Goal: Information Seeking & Learning: Learn about a topic

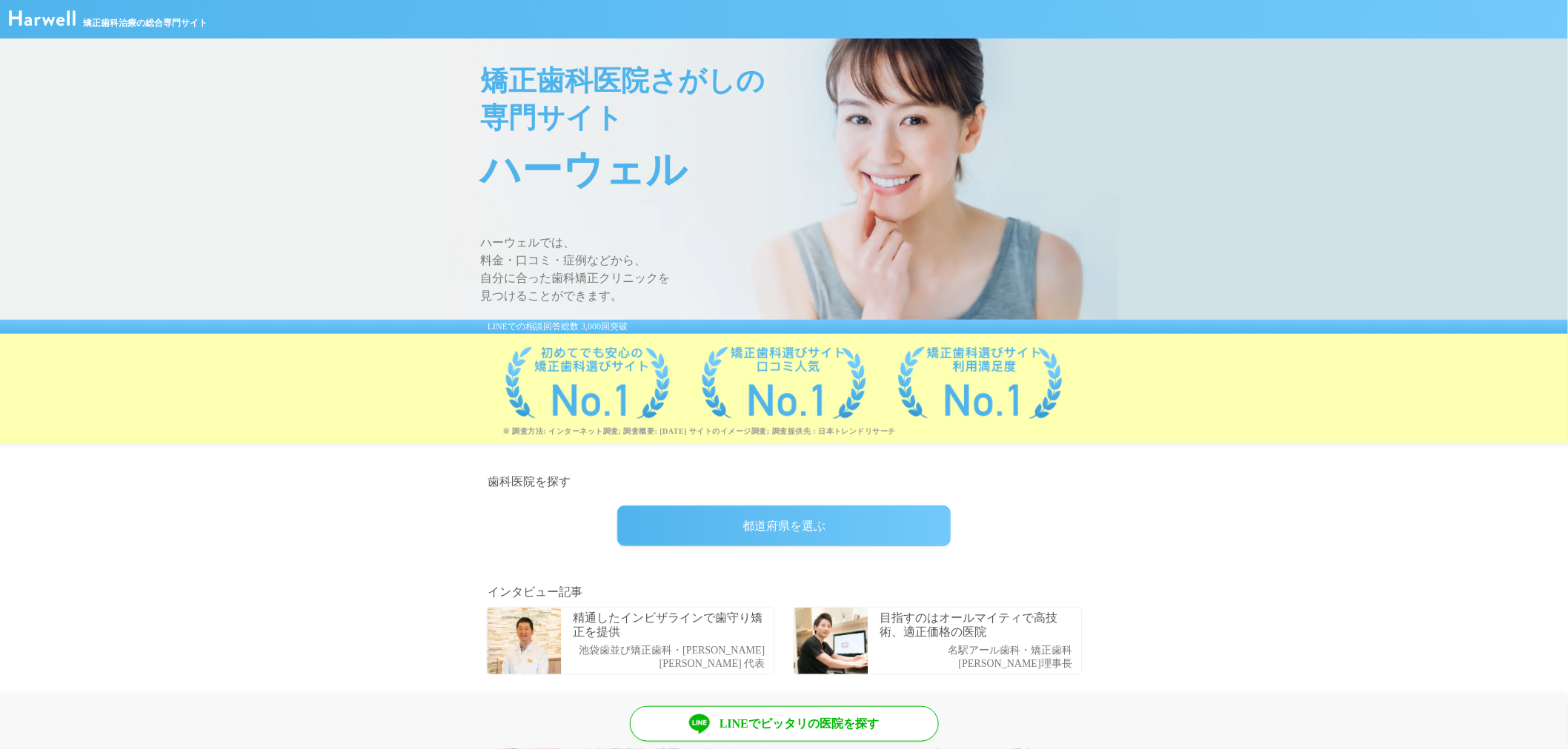
drag, startPoint x: 468, startPoint y: 349, endPoint x: 971, endPoint y: 362, distance: 503.2
click at [961, 360] on div at bounding box center [783, 382] width 1553 height 81
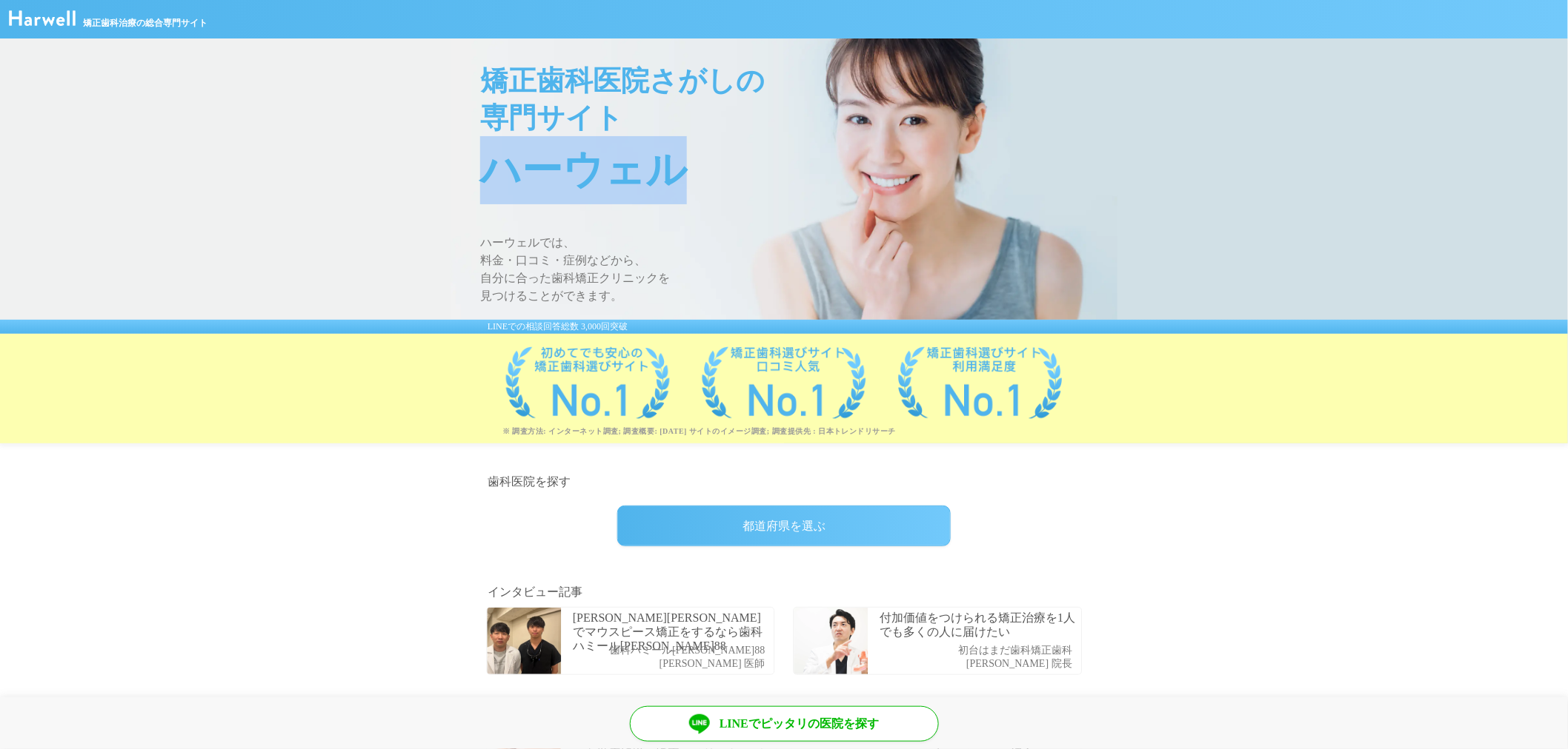
drag, startPoint x: 482, startPoint y: 167, endPoint x: 686, endPoint y: 167, distance: 204.0
click at [686, 167] on span "ハーウェル" at bounding box center [798, 170] width 637 height 69
click at [667, 179] on span "ハーウェル" at bounding box center [798, 170] width 637 height 69
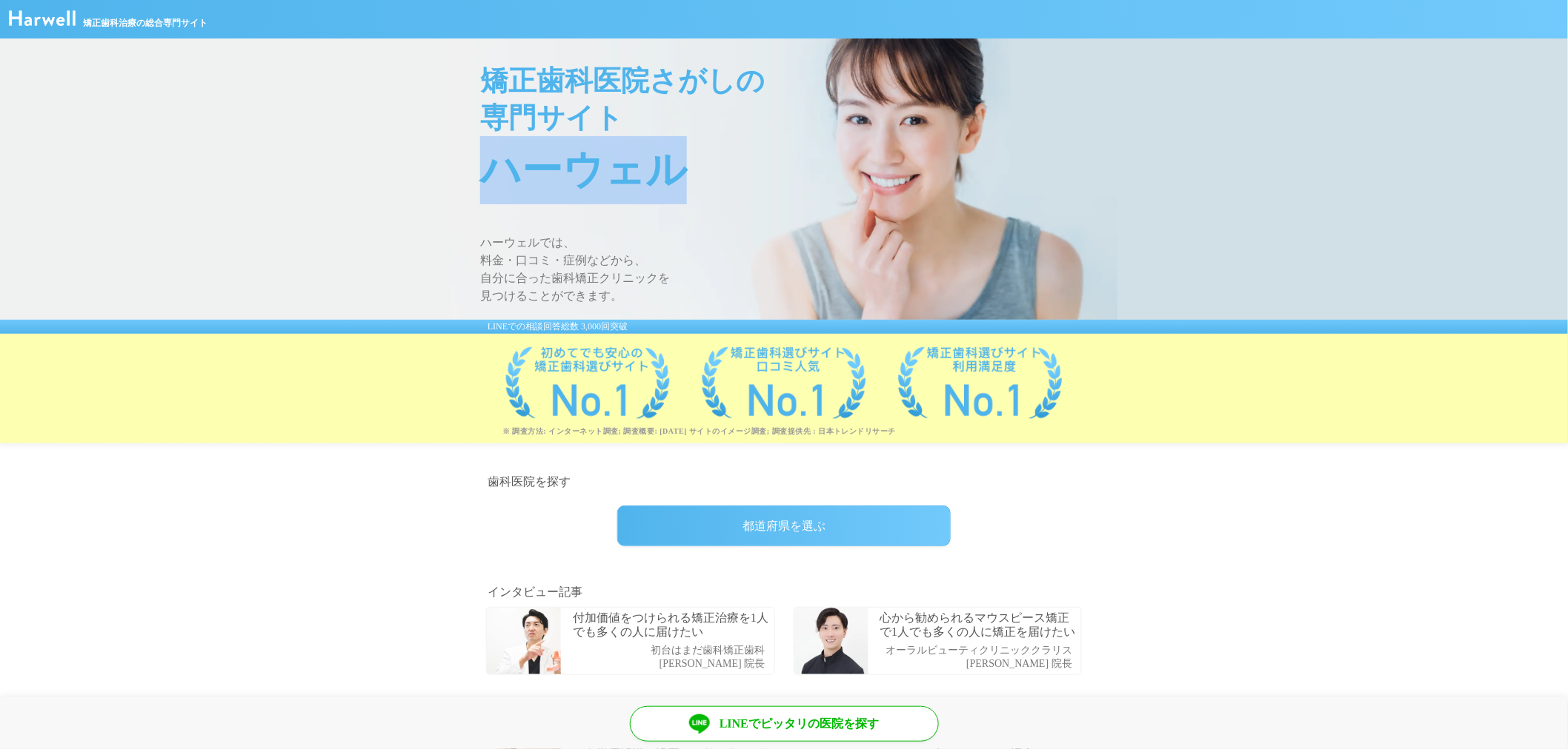
drag, startPoint x: 677, startPoint y: 179, endPoint x: 467, endPoint y: 182, distance: 210.0
click at [467, 182] on div "矯正歯科医院さがしの 専門サイト ハーウェル ハーウェルでは、 料金・口コミ・症例などから、 自分に合った歯科矯正クリニックを 見つけることができます。" at bounding box center [783, 179] width 667 height 281
click at [470, 182] on div "矯正歯科医院さがしの 専門サイト ハーウェル ハーウェルでは、 料金・口コミ・症例などから、 自分に合った歯科矯正クリニックを 見つけることができます。" at bounding box center [783, 179] width 667 height 281
drag, startPoint x: 487, startPoint y: 187, endPoint x: 683, endPoint y: 182, distance: 196.1
click at [683, 182] on span "ハーウェル" at bounding box center [798, 170] width 637 height 69
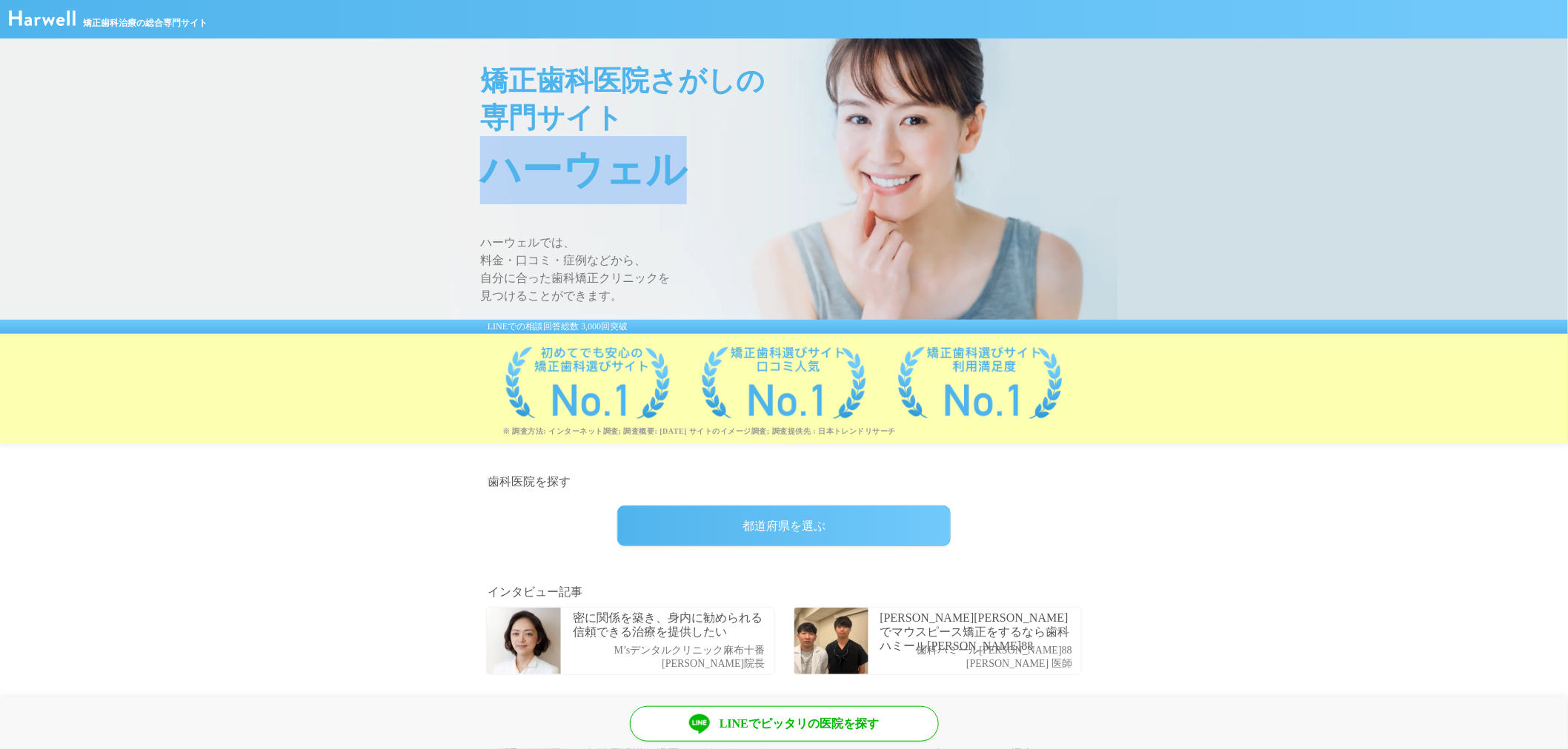
click at [664, 182] on span "ハーウェル" at bounding box center [798, 170] width 637 height 69
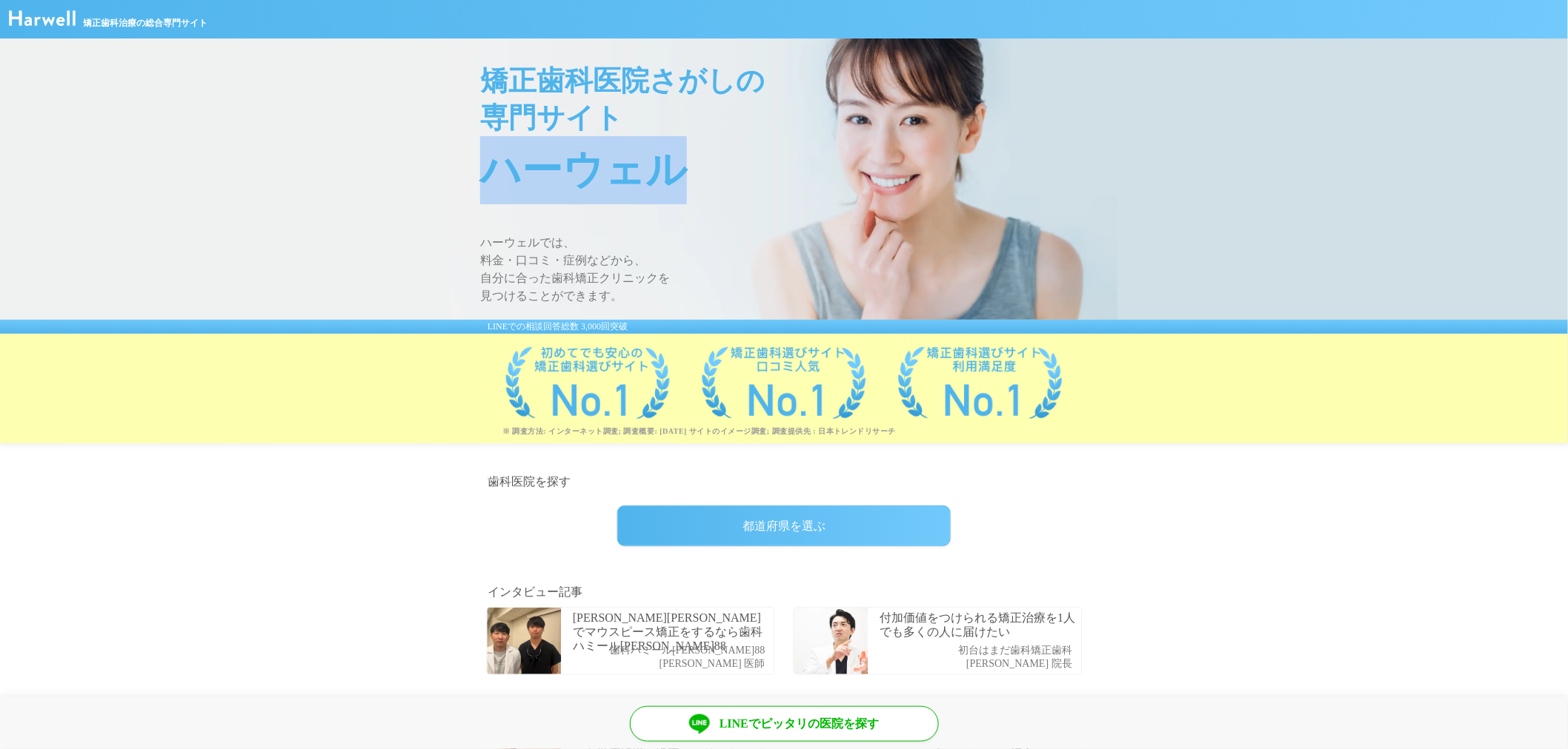
drag, startPoint x: 668, startPoint y: 182, endPoint x: 452, endPoint y: 182, distance: 216.0
click at [452, 182] on div "矯正歯科医院さがしの 専門サイト ハーウェル ハーウェルでは、 料金・口コミ・症例などから、 自分に合った歯科矯正クリニックを 見つけることができます。" at bounding box center [783, 179] width 667 height 281
click at [526, 181] on span "ハーウェル" at bounding box center [798, 170] width 637 height 69
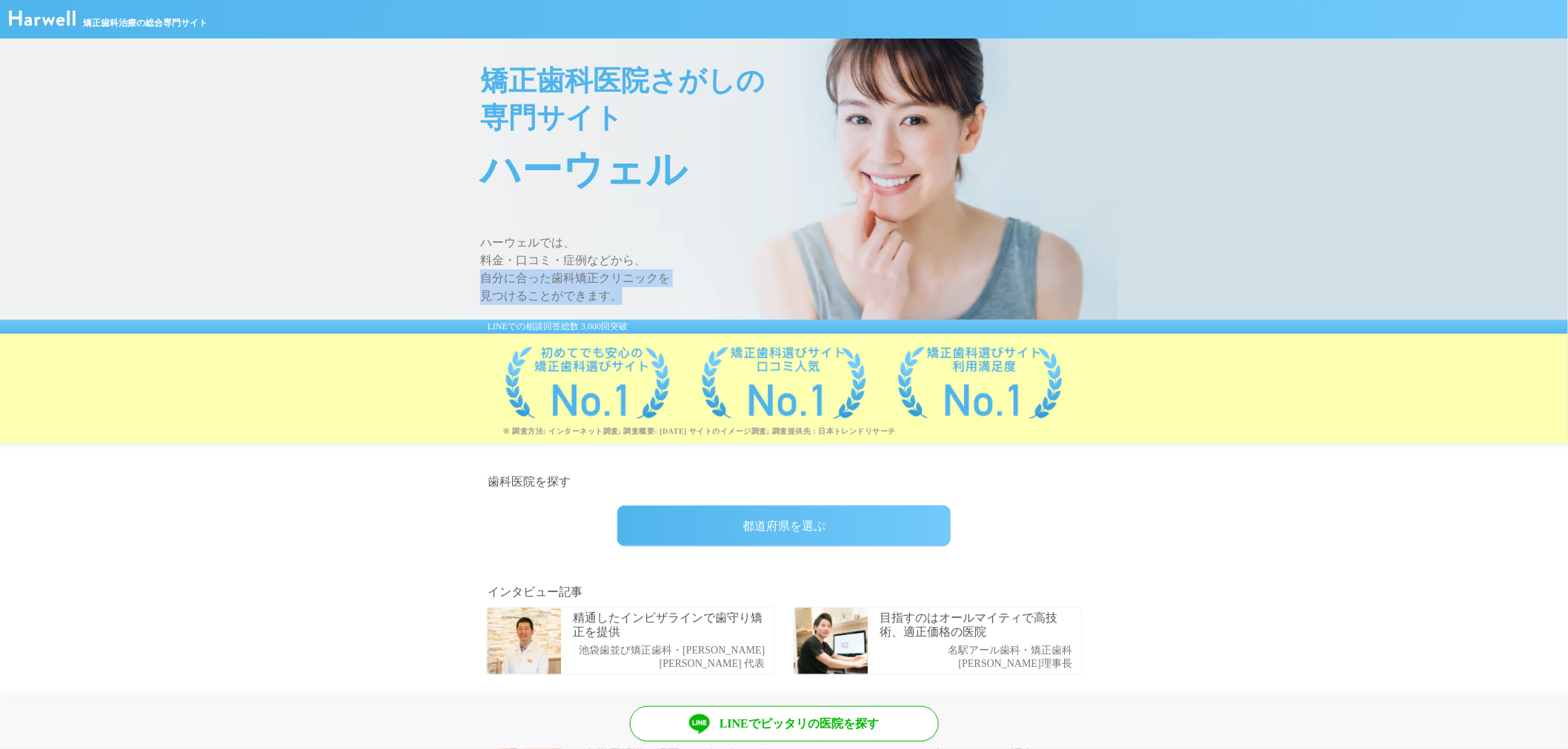
drag, startPoint x: 482, startPoint y: 272, endPoint x: 628, endPoint y: 301, distance: 148.9
click at [628, 301] on p "ハーウェルでは、 料金・口コミ・症例などから、 自分に合った歯科矯正クリニックを 見つけることができます。" at bounding box center [798, 270] width 637 height 72
click at [643, 360] on div at bounding box center [783, 382] width 1553 height 81
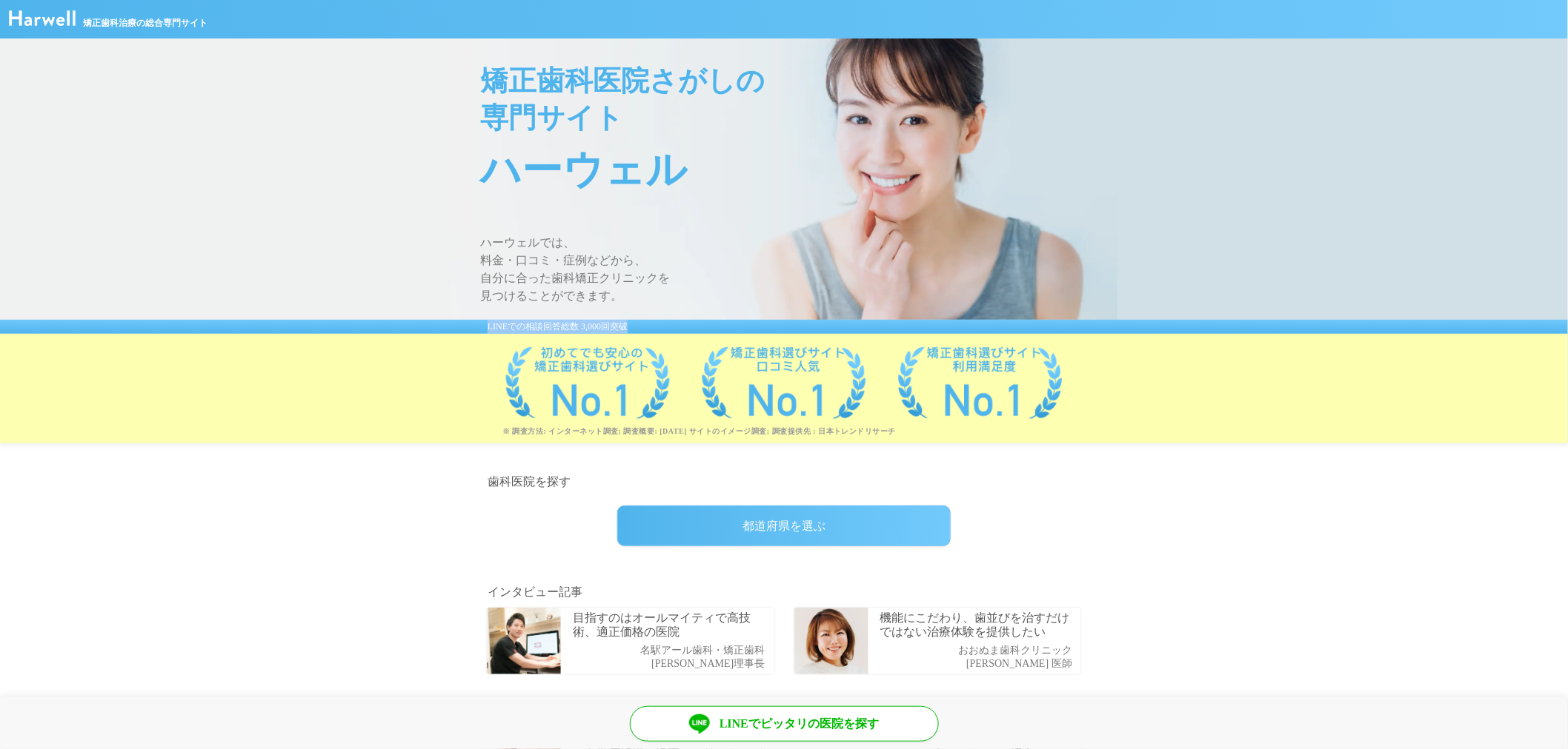
drag, startPoint x: 480, startPoint y: 328, endPoint x: 634, endPoint y: 328, distance: 154.0
click at [634, 328] on div "LINEでの相談回答総数 3,000回突破" at bounding box center [783, 327] width 667 height 14
click at [639, 328] on div "LINEでの相談回答総数 3,000回突破" at bounding box center [783, 327] width 667 height 14
drag, startPoint x: 638, startPoint y: 328, endPoint x: 505, endPoint y: 328, distance: 133.0
click at [505, 328] on div "LINEでの相談回答総数 3,000回突破" at bounding box center [783, 327] width 667 height 14
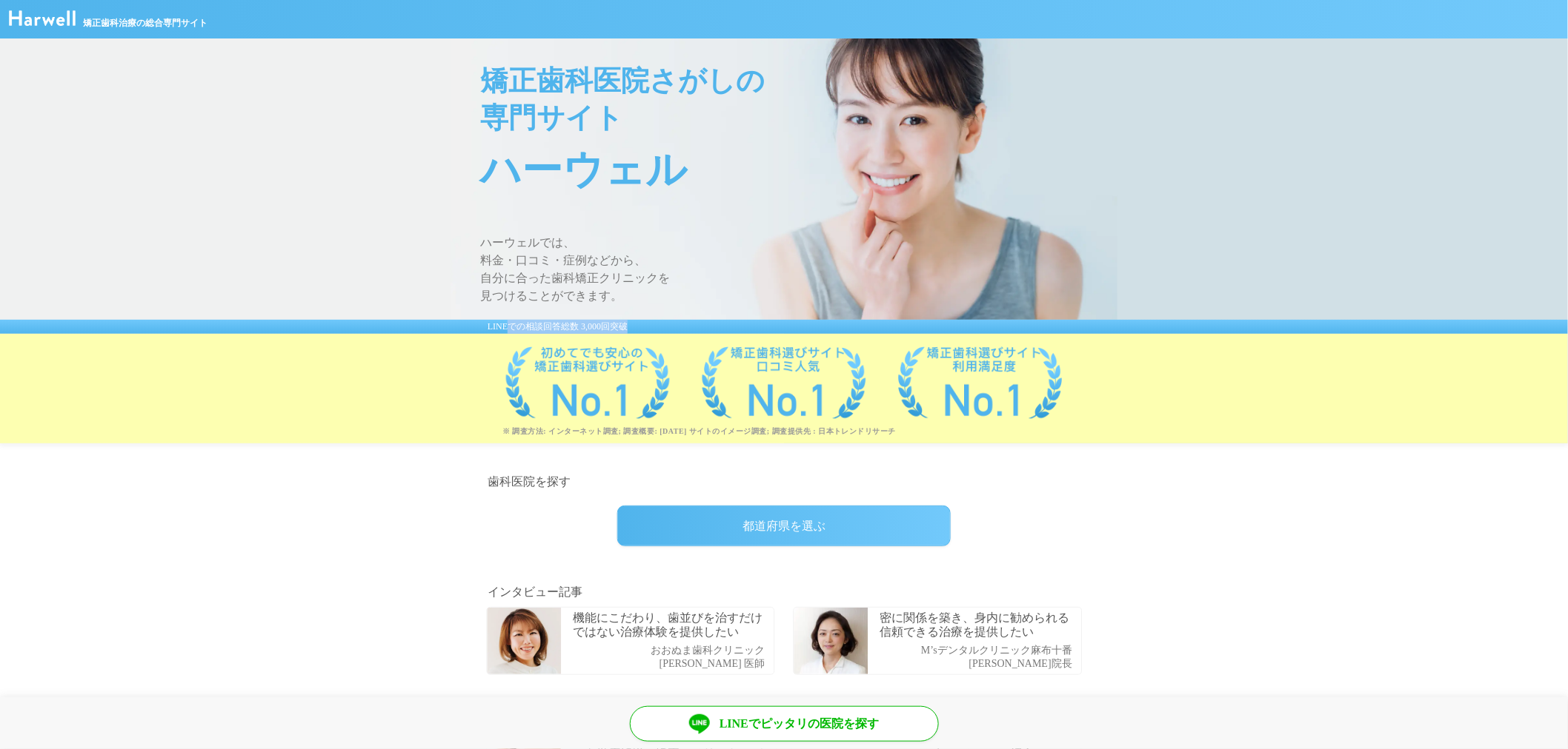
click at [586, 328] on div "LINEでの相談回答総数 3,000回突破" at bounding box center [783, 327] width 667 height 14
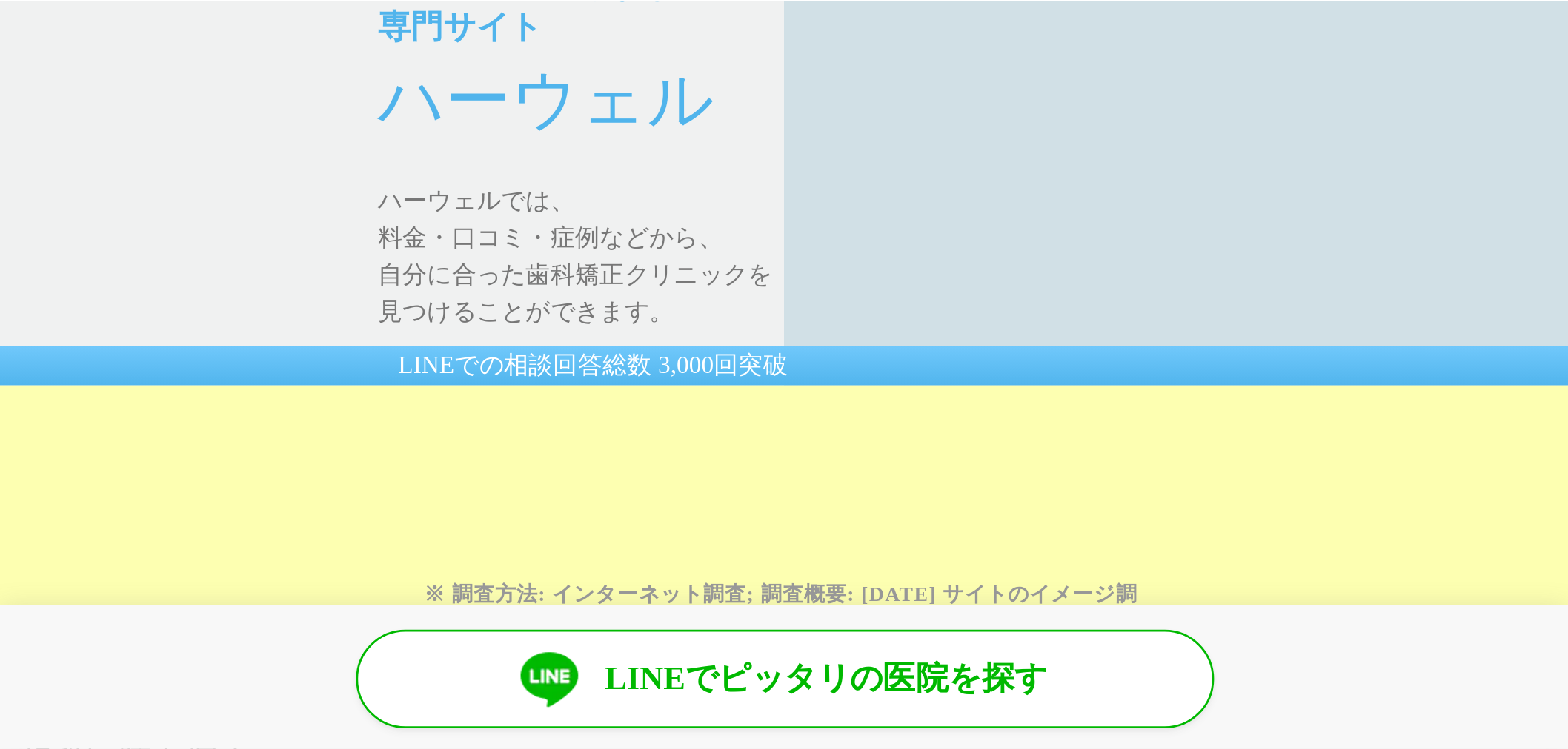
scroll to position [60, 0]
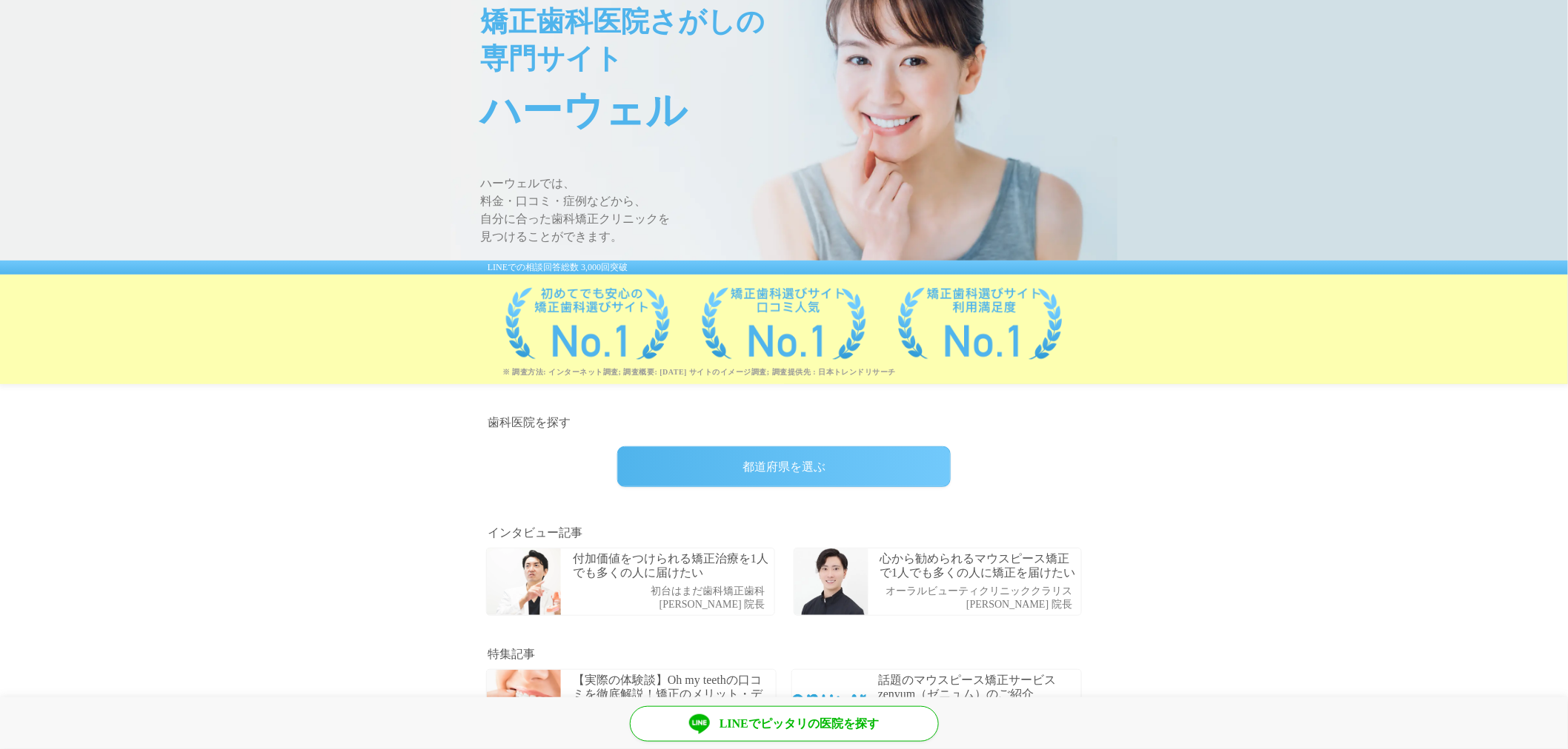
click at [1343, 142] on div "矯正歯科医院さがしの 専門サイト ハーウェル ハーウェルでは、 料金・口コミ・症例などから、 自分に合った歯科矯正クリニックを 見つけることができます。 LI…" at bounding box center [784, 182] width 1568 height 405
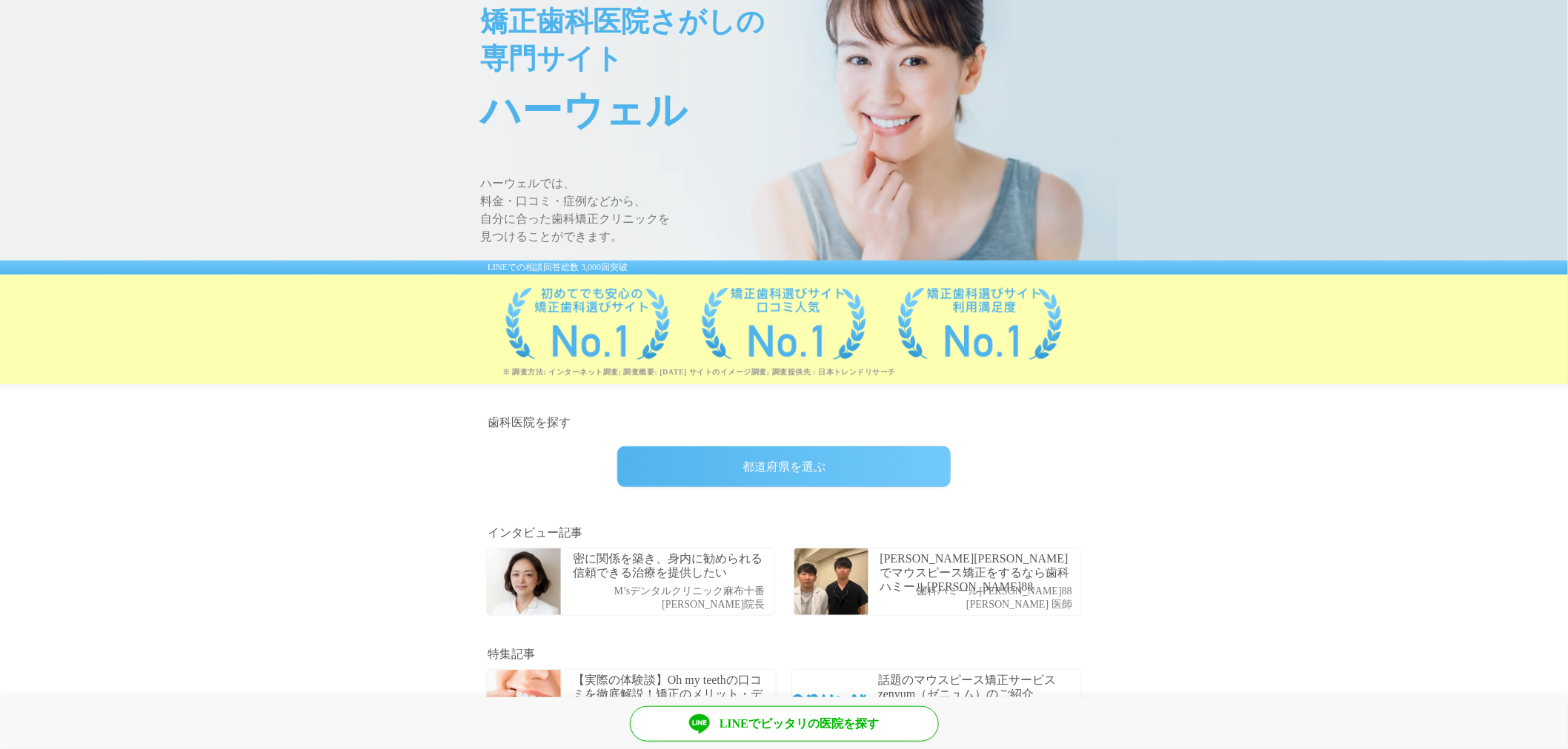
click at [441, 225] on div "矯正歯科医院さがしの 専門サイト ハーウェル ハーウェルでは、 料金・口コミ・症例などから、 自分に合った歯科矯正クリニックを 見つけることができます。 LI…" at bounding box center [784, 182] width 1568 height 405
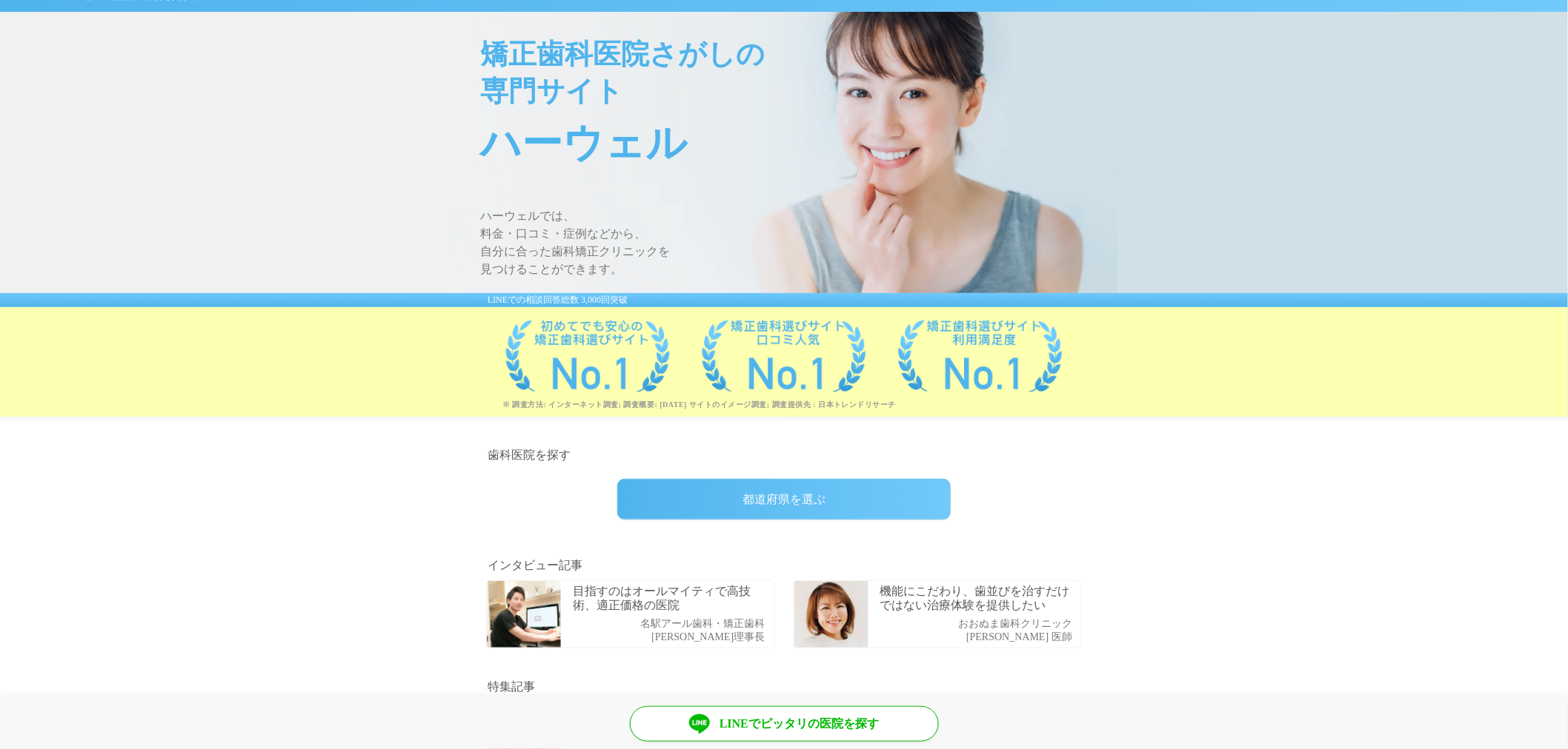
scroll to position [0, 0]
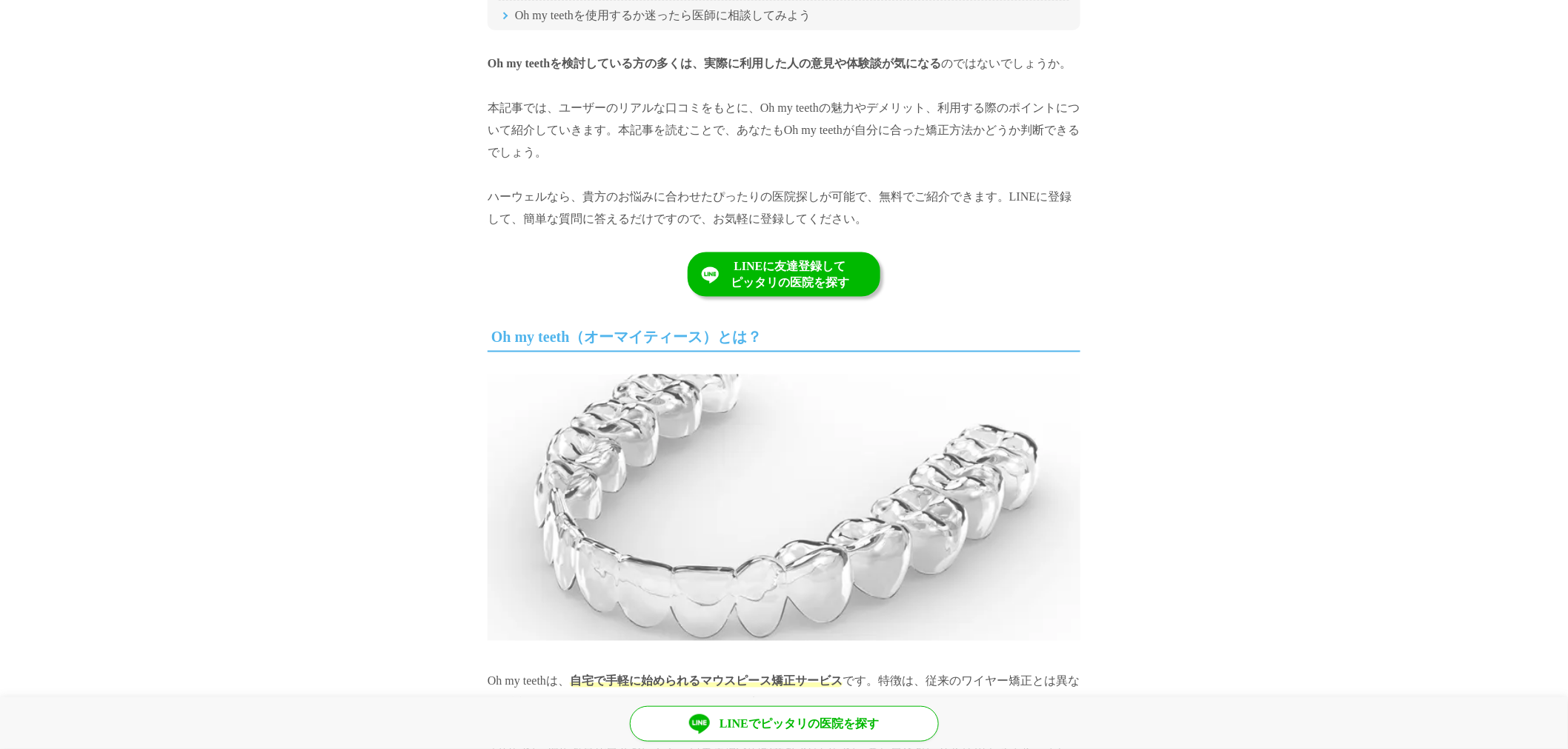
scroll to position [1234, 0]
